Goal: Transaction & Acquisition: Purchase product/service

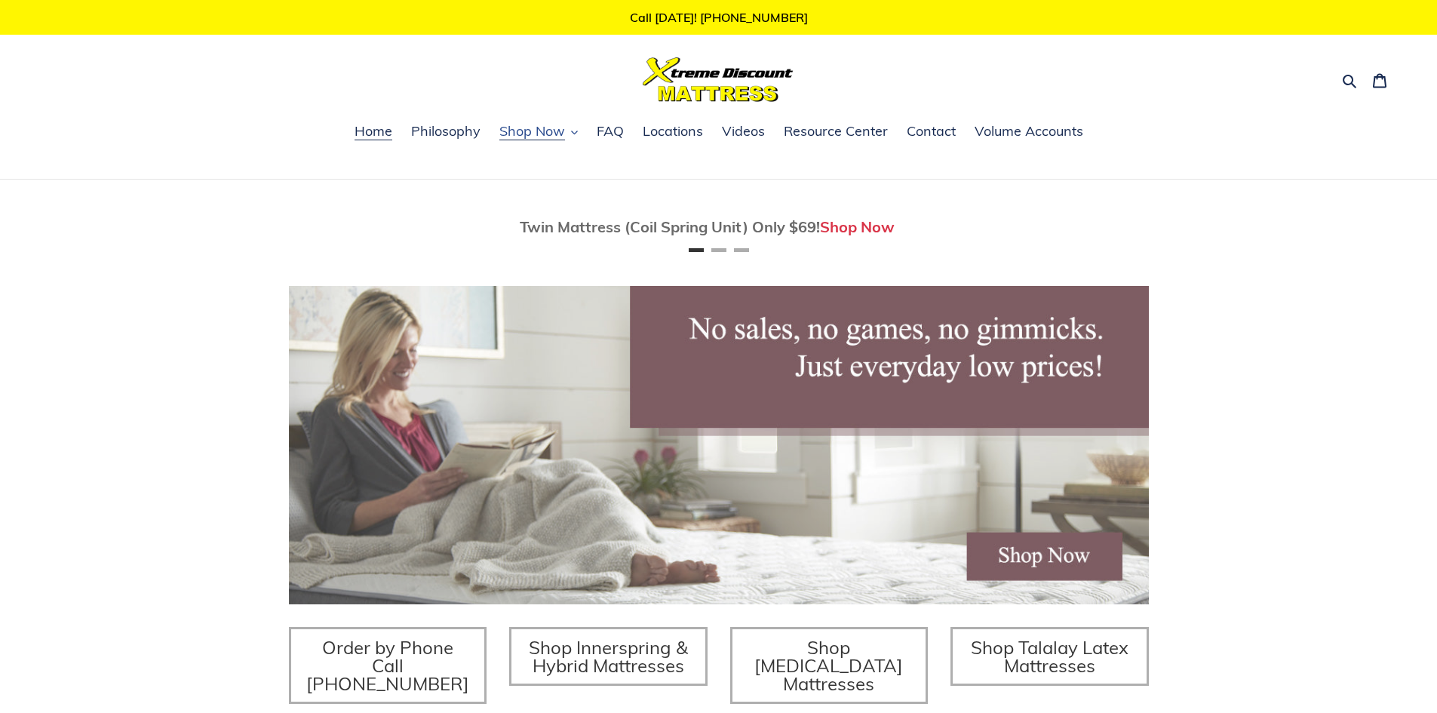
click at [573, 130] on icon "button" at bounding box center [574, 132] width 7 height 7
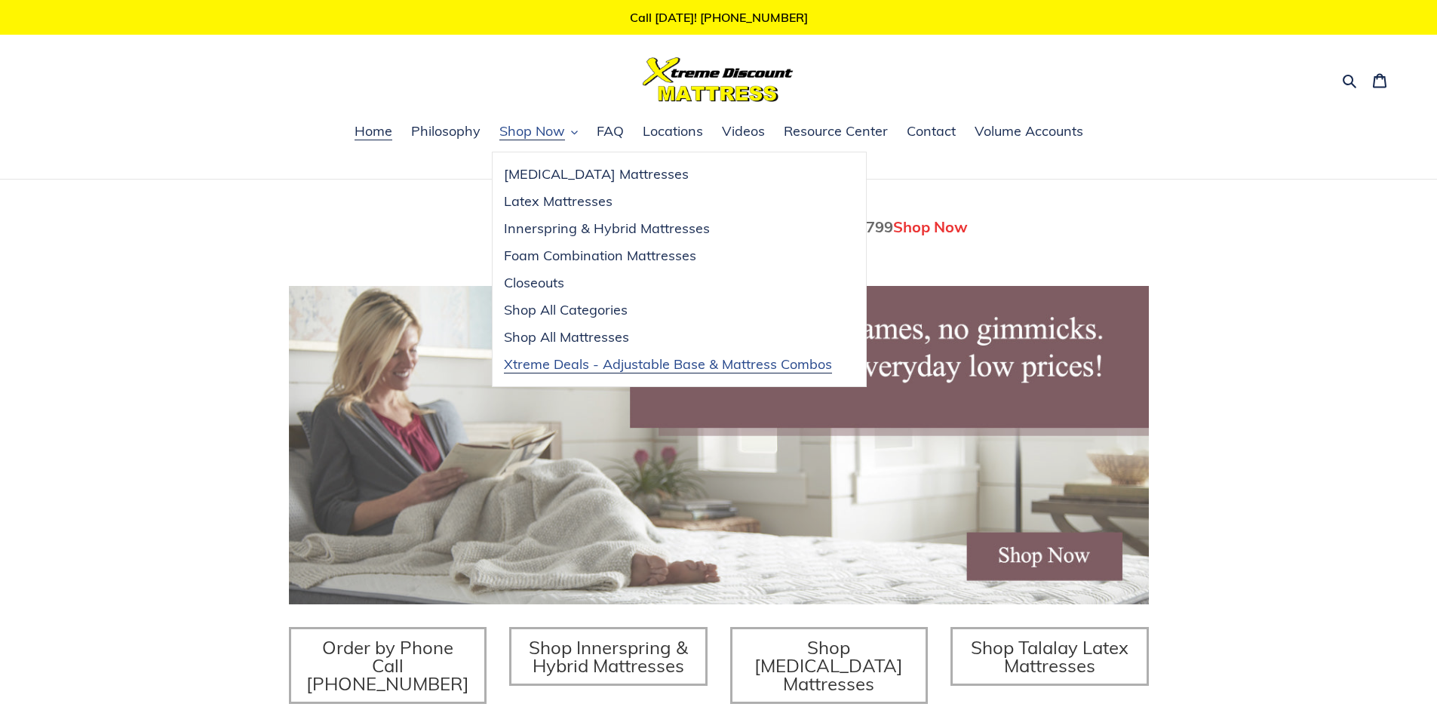
scroll to position [0, 860]
click at [544, 284] on span "Closeouts" at bounding box center [534, 283] width 60 height 18
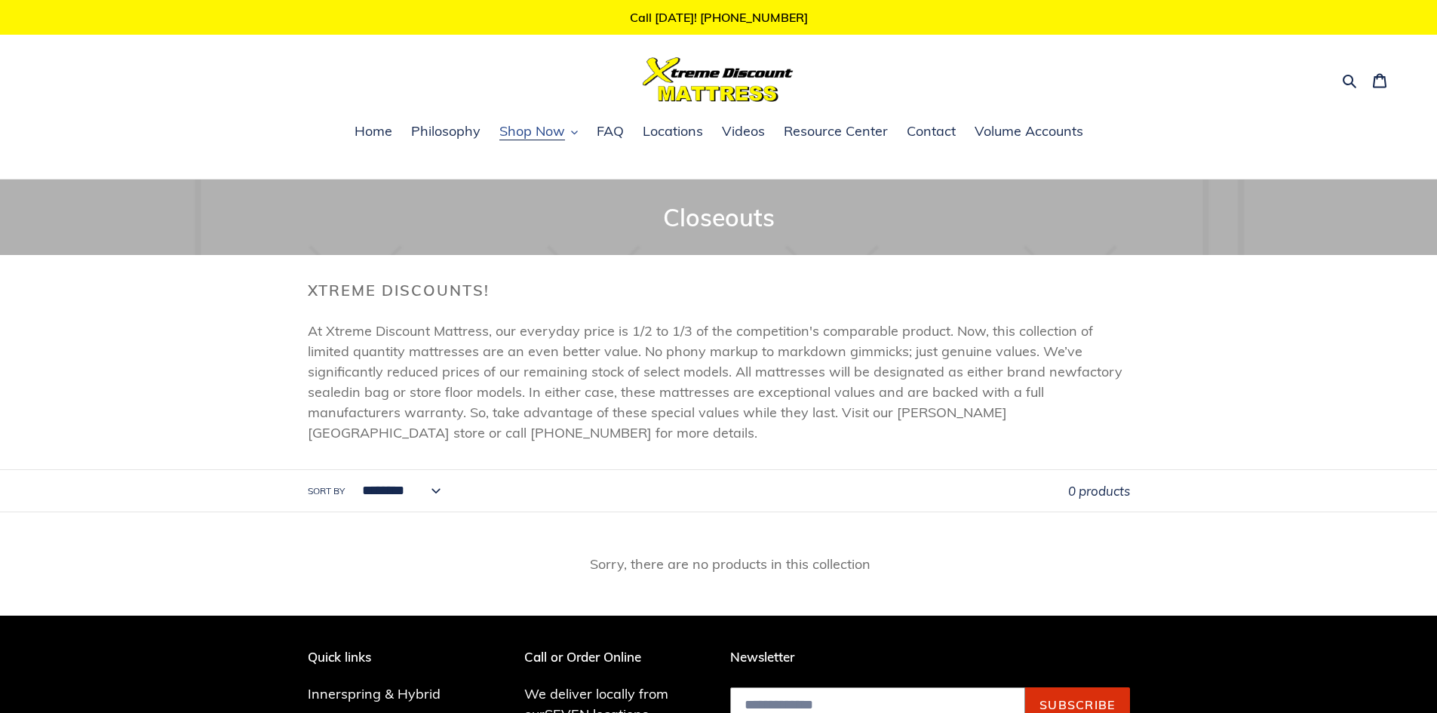
click at [574, 124] on button "Shop Now" at bounding box center [539, 132] width 94 height 23
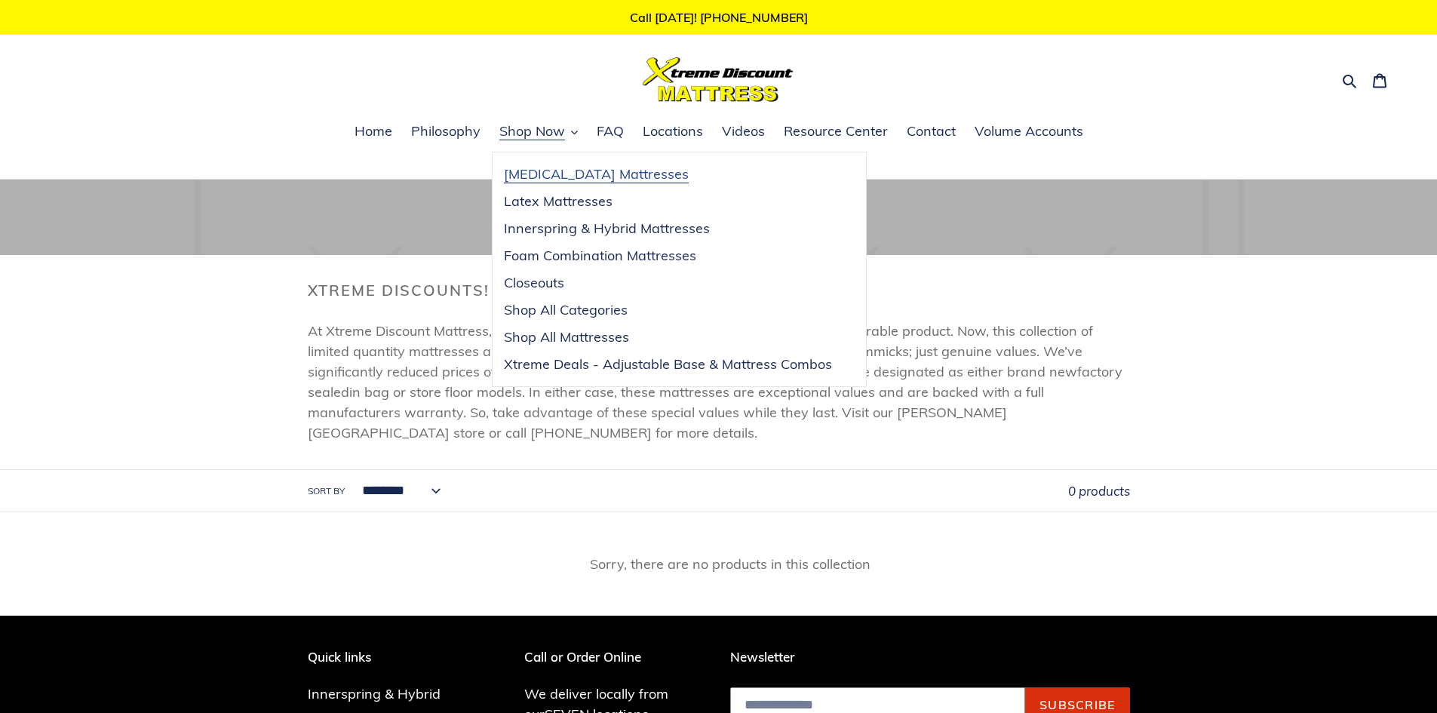
click at [565, 177] on span "[MEDICAL_DATA] Mattresses" at bounding box center [596, 174] width 185 height 18
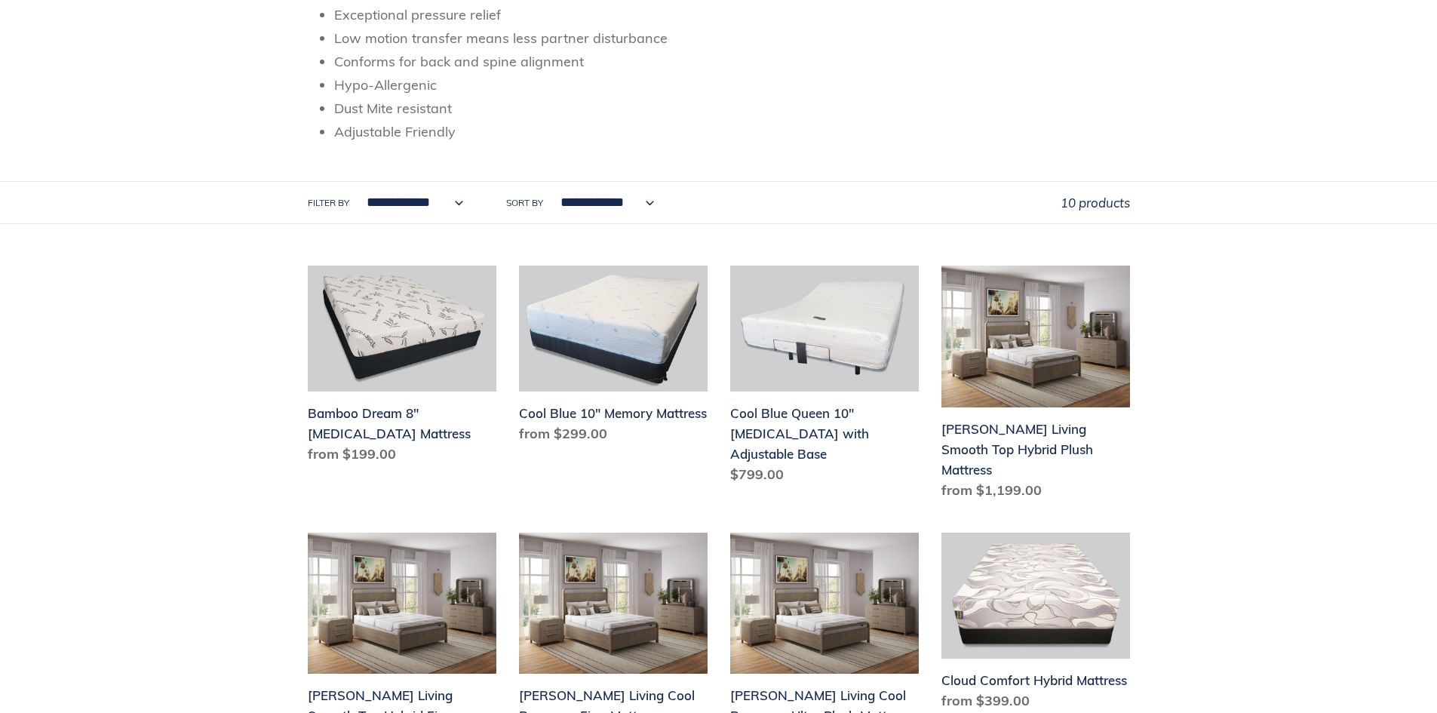
scroll to position [377, 0]
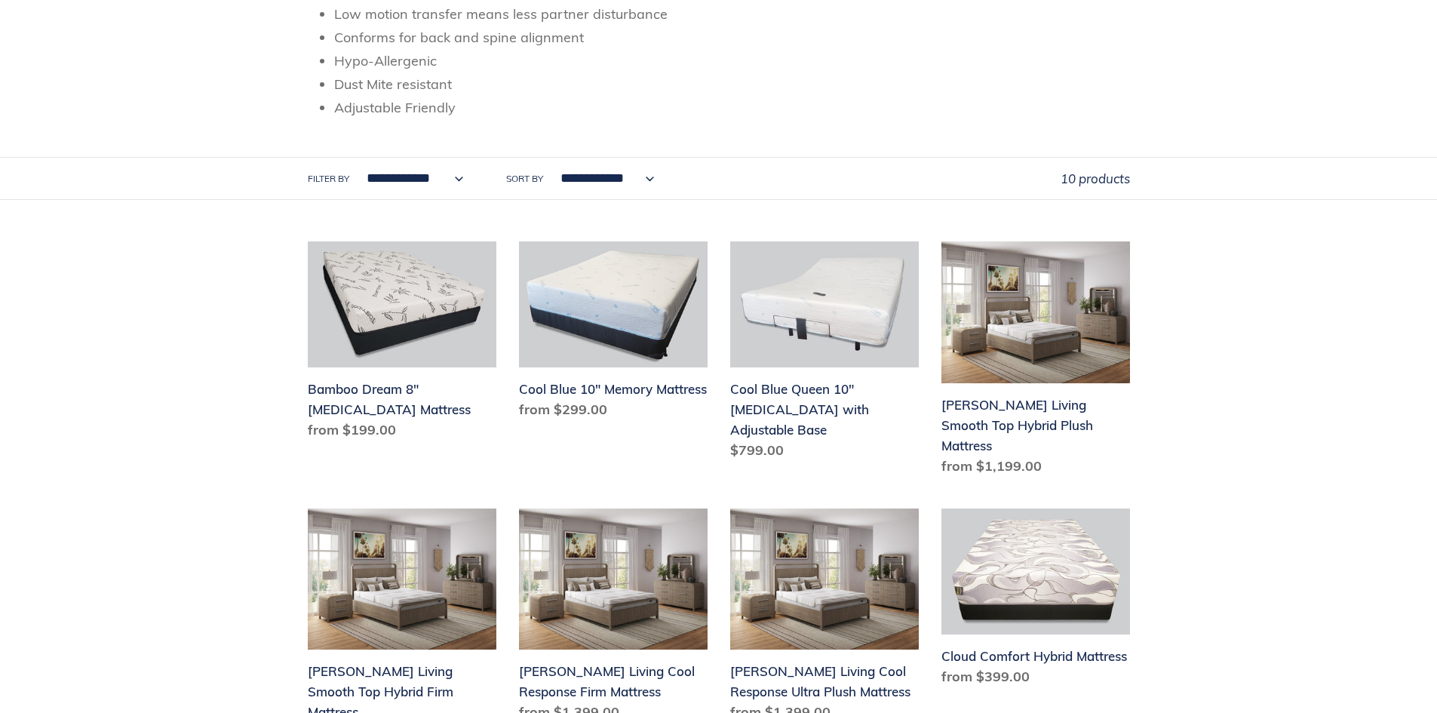
click at [410, 179] on select "**********" at bounding box center [411, 178] width 117 height 41
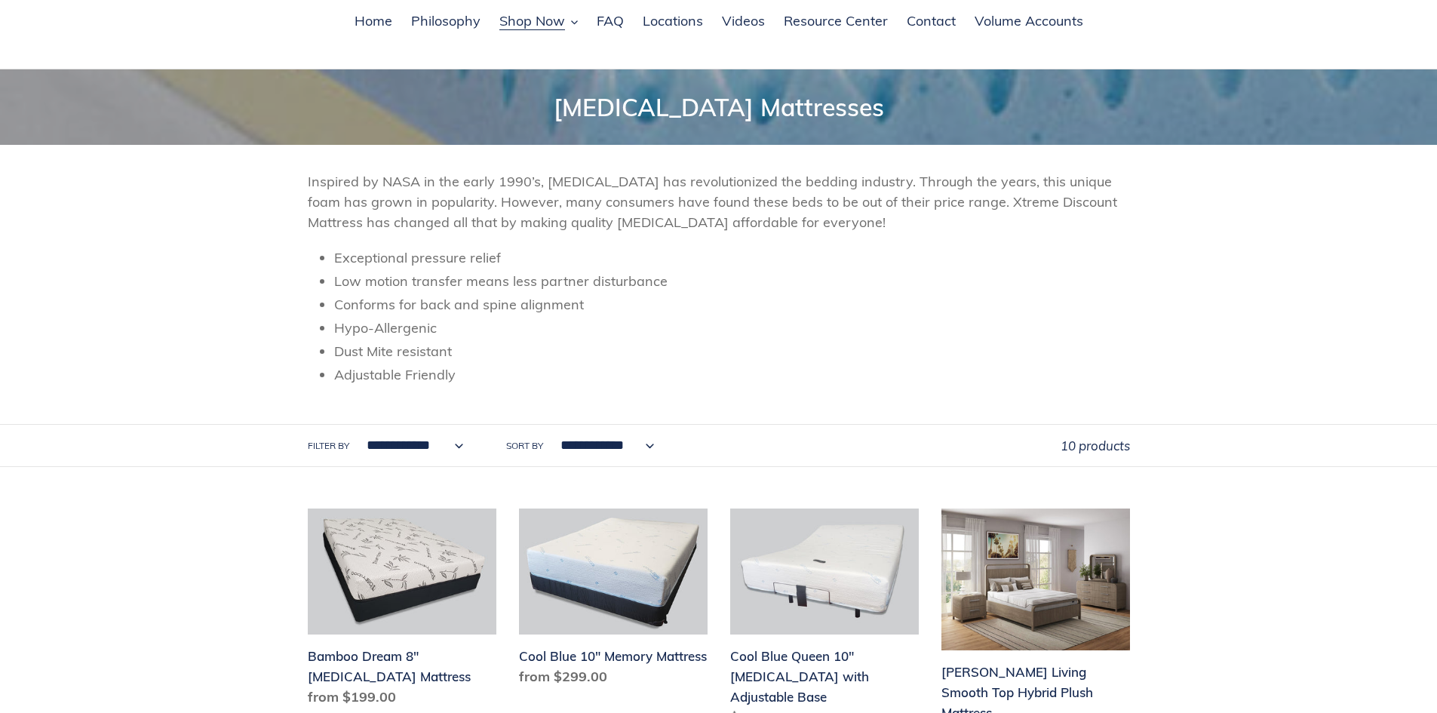
scroll to position [0, 0]
